Goal: Contribute content

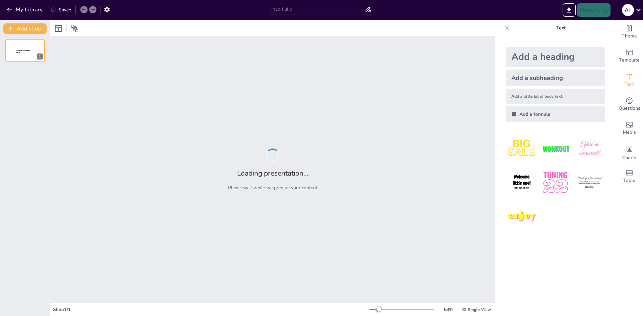
type input "Positioning Hectare's Chips: Pricing Strategies for the Saudi Snack Market"
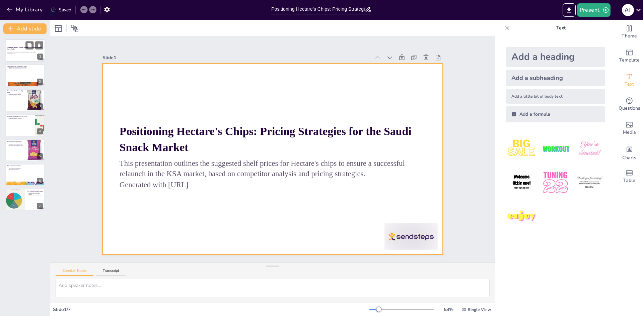
click at [19, 55] on div at bounding box center [25, 50] width 40 height 23
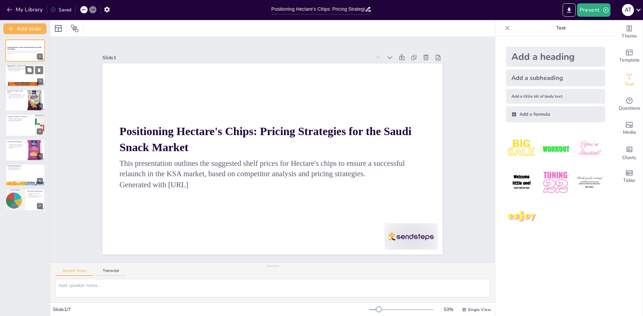
click at [18, 79] on div at bounding box center [25, 75] width 40 height 23
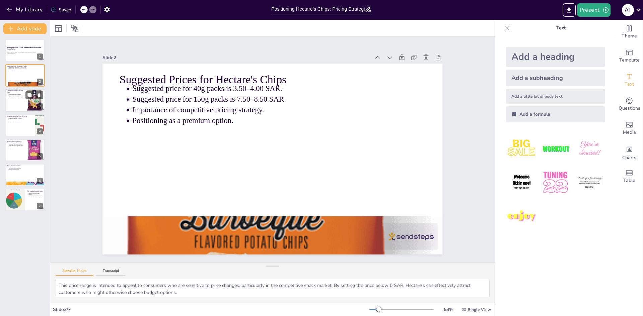
click at [28, 100] on div at bounding box center [35, 101] width 16 height 22
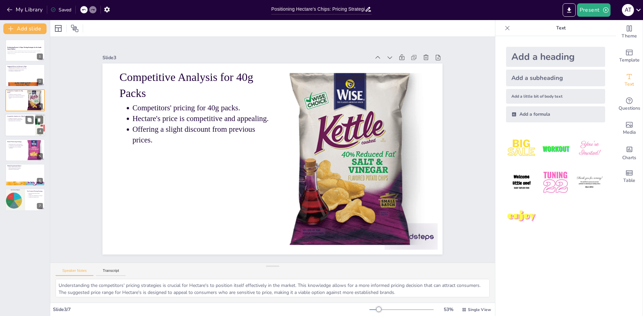
click at [23, 131] on div at bounding box center [25, 125] width 40 height 23
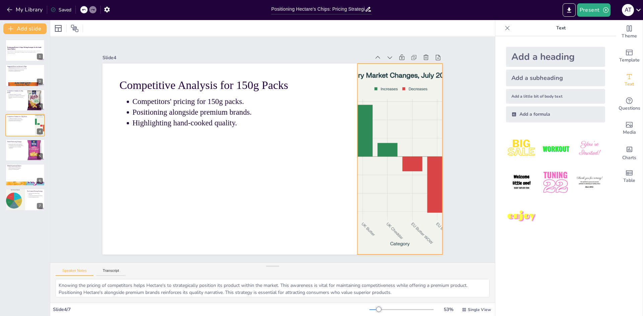
click at [374, 186] on div at bounding box center [303, 274] width 270 height 332
click at [17, 152] on div at bounding box center [25, 150] width 40 height 23
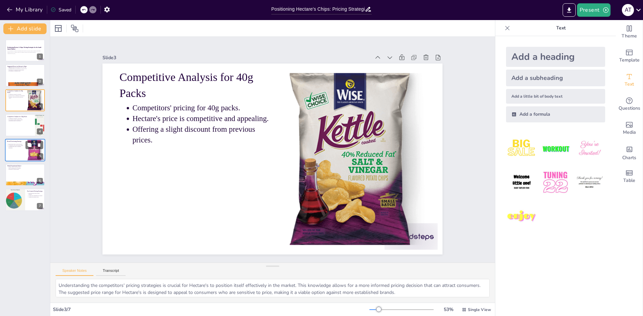
type textarea "This price range is intended to appeal to consumers who are sensitive to price …"
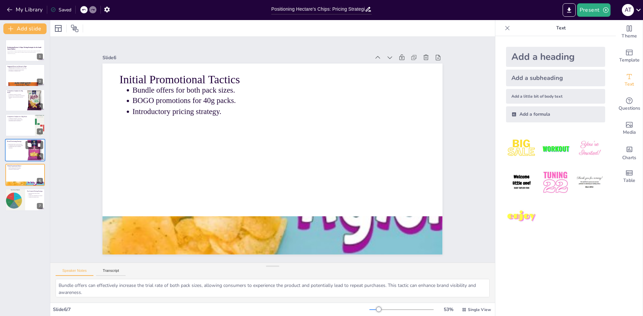
type textarea "Monitoring sales and customer feedback is crucial for understanding the effecti…"
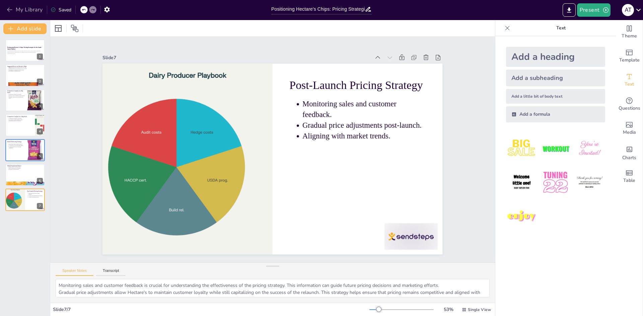
click at [9, 12] on icon "button" at bounding box center [9, 9] width 7 height 7
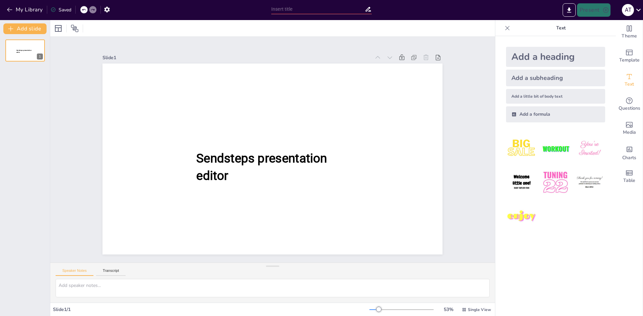
type input "New Sendsteps"
